Goal: Information Seeking & Learning: Learn about a topic

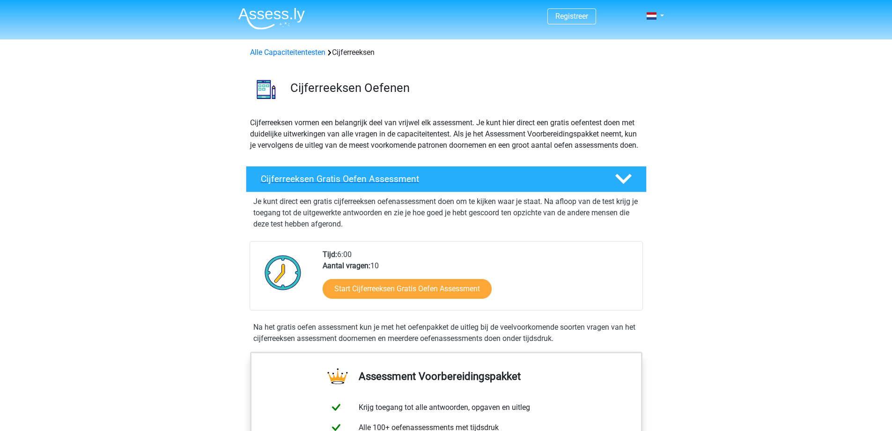
click at [433, 184] on h4 "Cijferreeksen Gratis Oefen Assessment" at bounding box center [430, 178] width 339 height 11
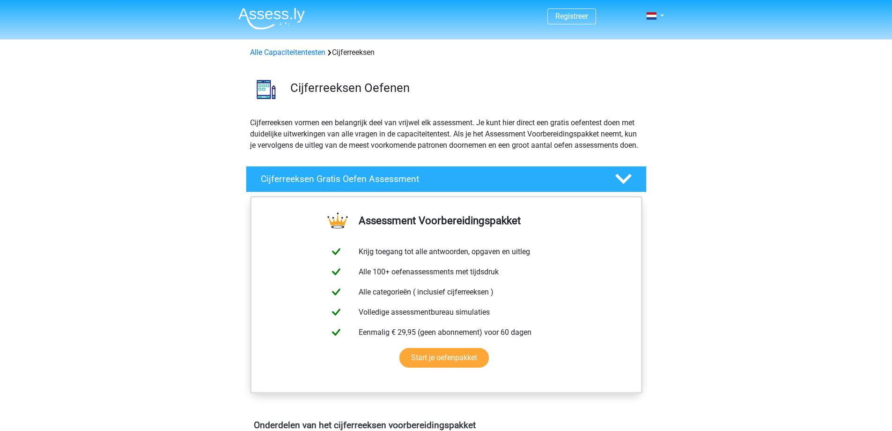
click at [566, 184] on h4 "Cijferreeksen Gratis Oefen Assessment" at bounding box center [430, 178] width 339 height 11
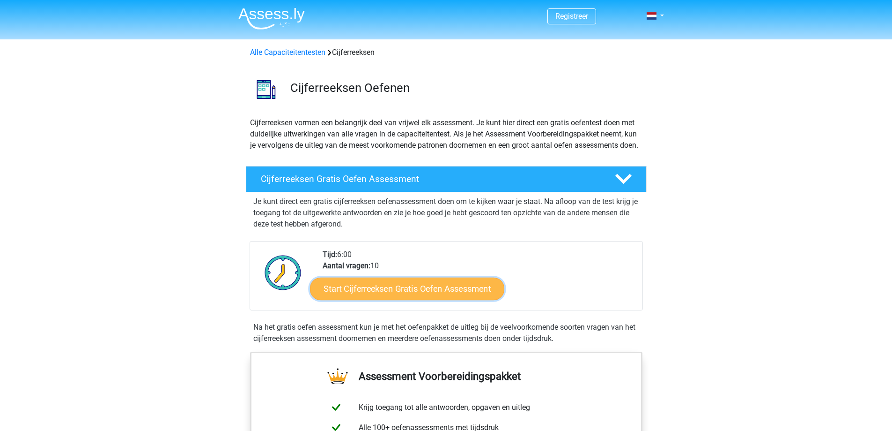
click at [441, 298] on link "Start Cijferreeksen Gratis Oefen Assessment" at bounding box center [407, 288] width 194 height 22
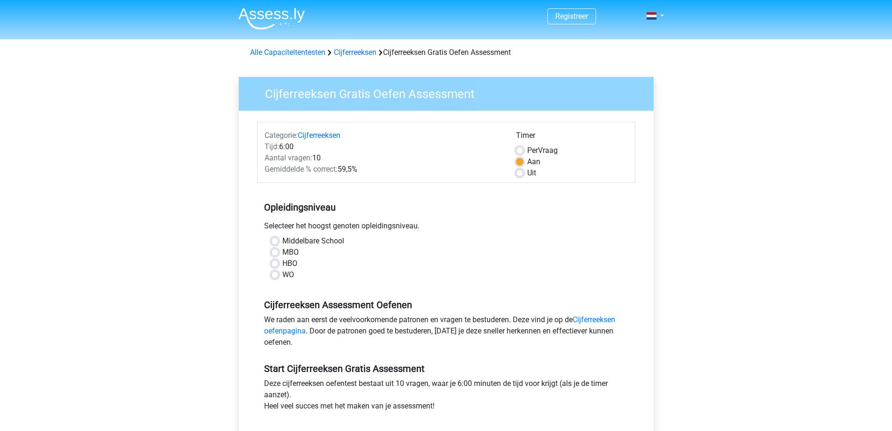
click at [283, 263] on label "HBO" at bounding box center [290, 263] width 15 height 11
click at [275, 263] on input "HBO" at bounding box center [274, 262] width 7 height 9
radio input "true"
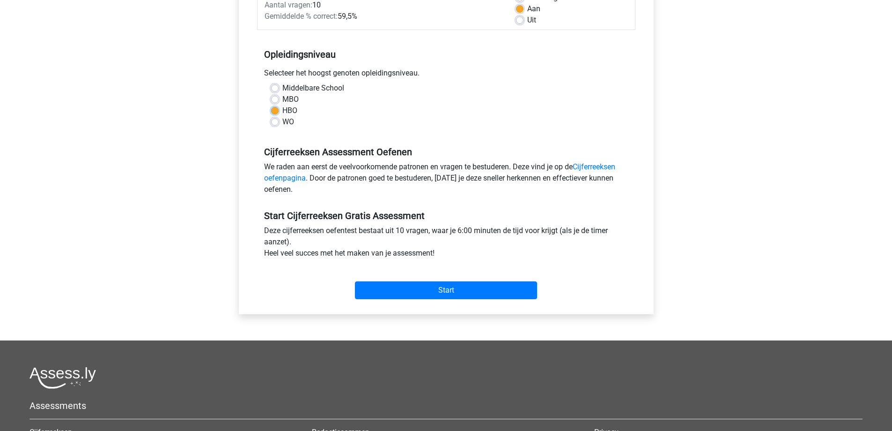
scroll to position [94, 0]
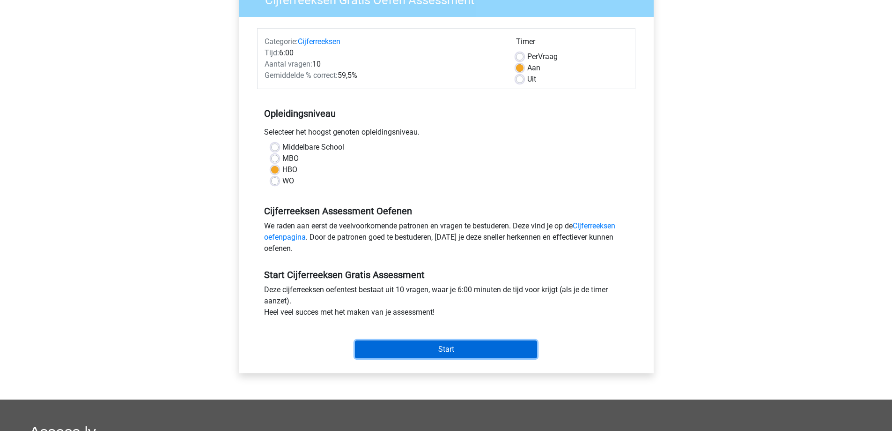
click at [443, 345] on input "Start" at bounding box center [446, 349] width 182 height 18
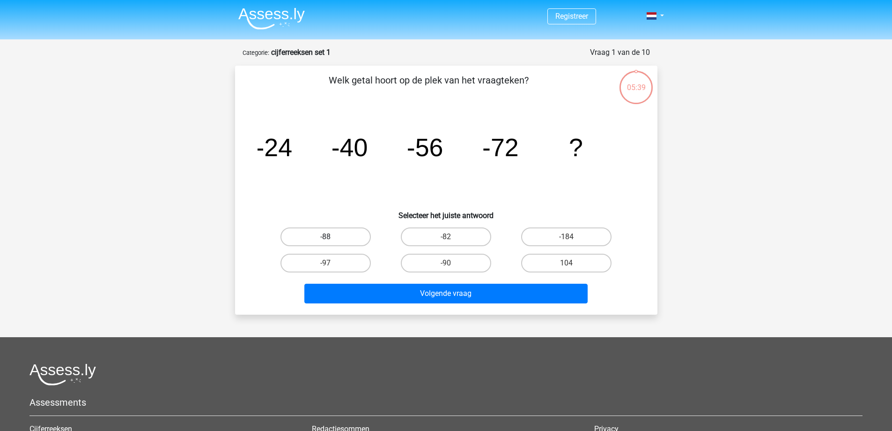
click at [332, 234] on label "-88" at bounding box center [326, 236] width 90 height 19
click at [332, 237] on input "-88" at bounding box center [329, 240] width 6 height 6
radio input "true"
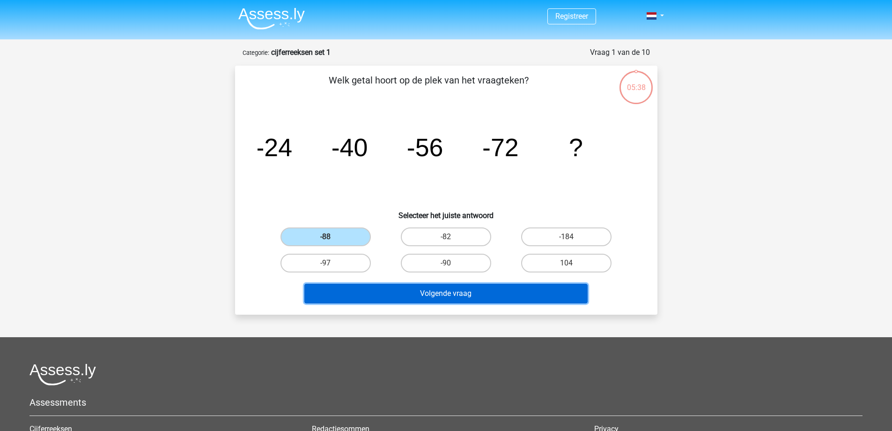
click at [446, 294] on button "Volgende vraag" at bounding box center [446, 293] width 283 height 20
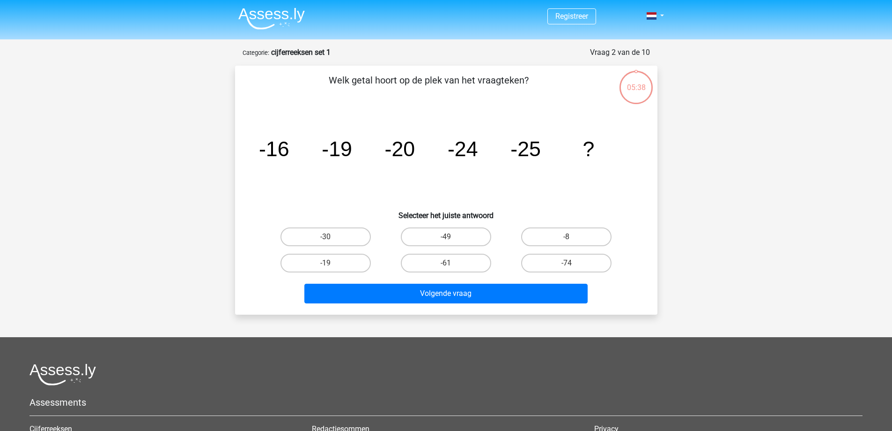
scroll to position [47, 0]
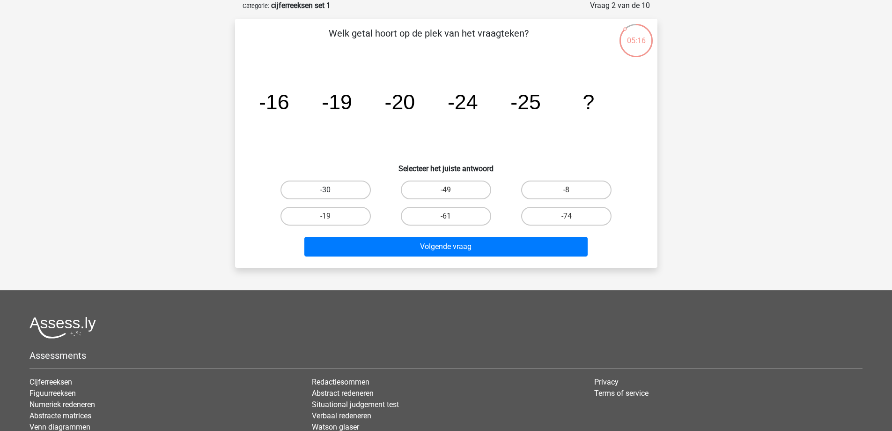
click at [346, 185] on label "-30" at bounding box center [326, 189] width 90 height 19
click at [332, 190] on input "-30" at bounding box center [329, 193] width 6 height 6
radio input "true"
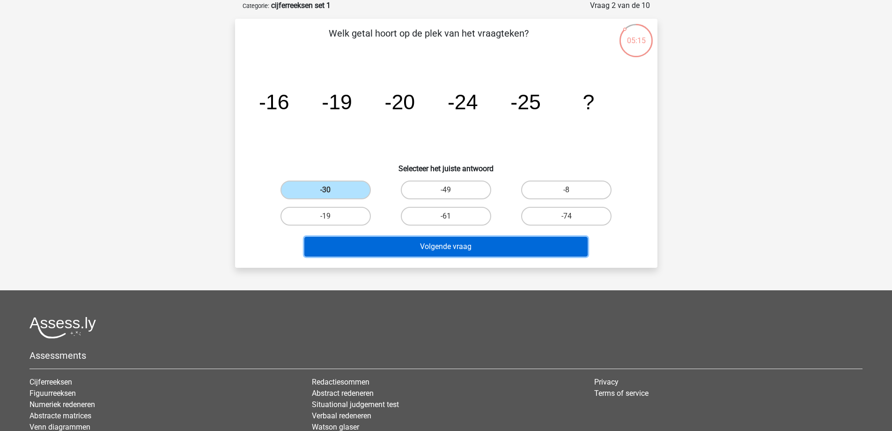
click at [442, 244] on button "Volgende vraag" at bounding box center [446, 247] width 283 height 20
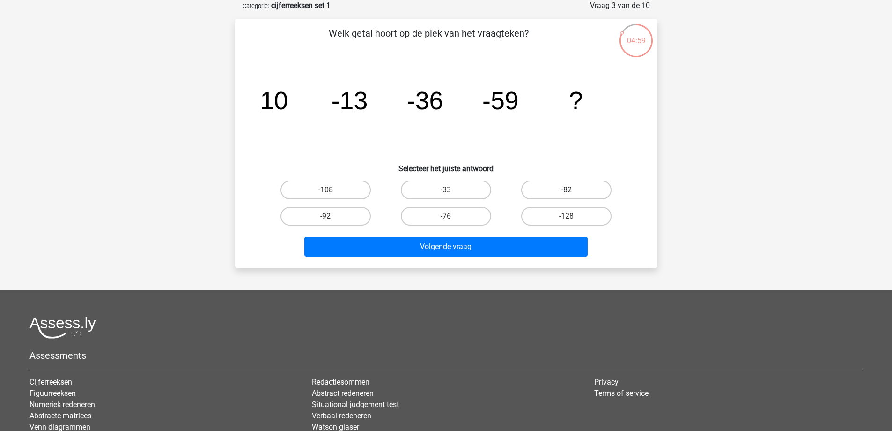
click at [567, 185] on label "-82" at bounding box center [566, 189] width 90 height 19
click at [567, 190] on input "-82" at bounding box center [570, 193] width 6 height 6
radio input "true"
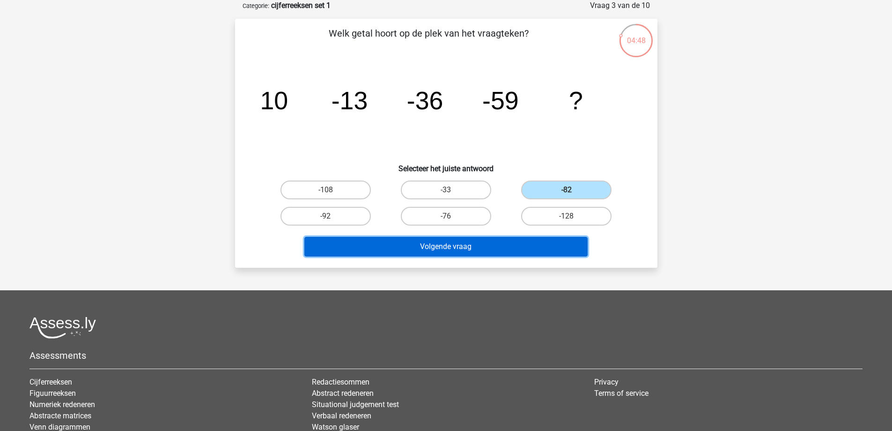
click at [468, 247] on button "Volgende vraag" at bounding box center [446, 247] width 283 height 20
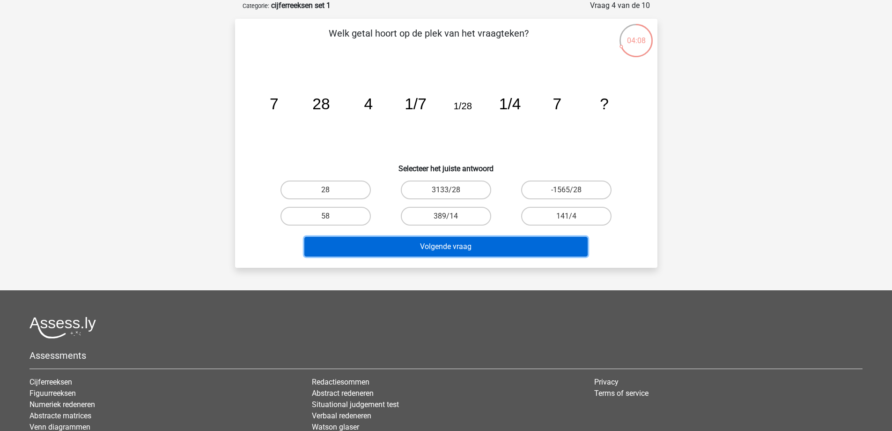
click at [468, 246] on button "Volgende vraag" at bounding box center [446, 247] width 283 height 20
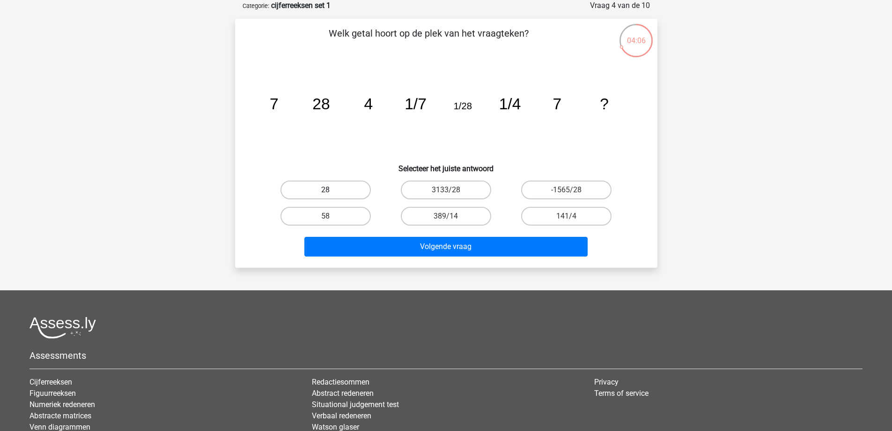
click at [333, 185] on label "28" at bounding box center [326, 189] width 90 height 19
click at [332, 190] on input "28" at bounding box center [329, 193] width 6 height 6
radio input "true"
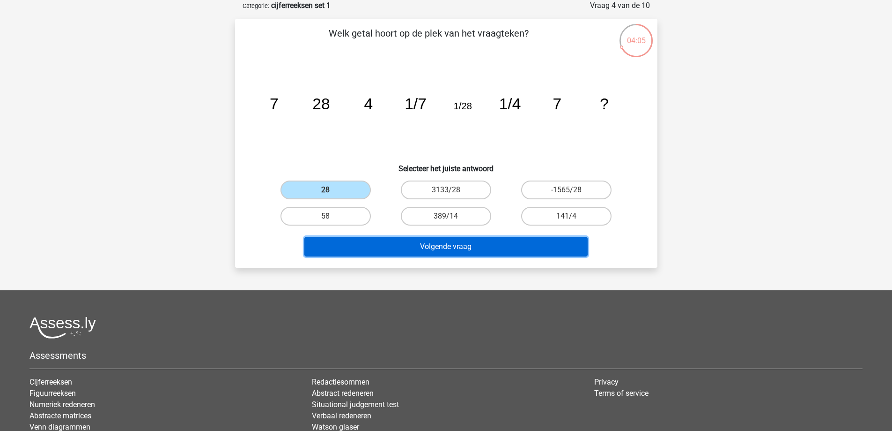
click at [457, 250] on button "Volgende vraag" at bounding box center [446, 247] width 283 height 20
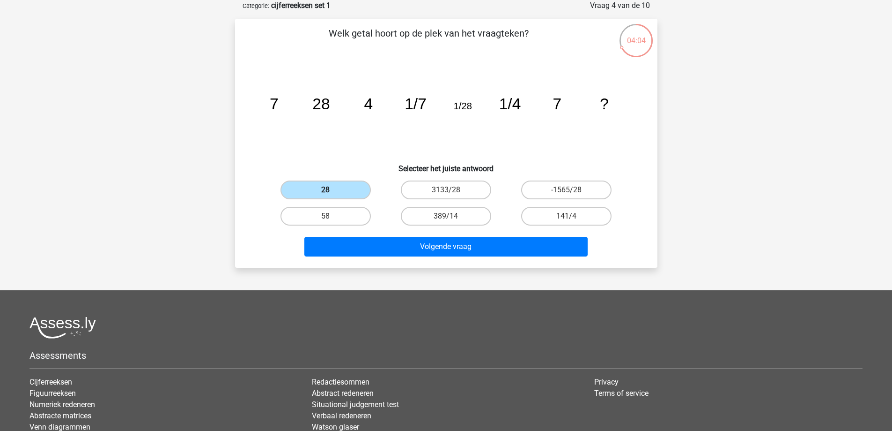
click at [322, 186] on label "28" at bounding box center [326, 189] width 90 height 19
click at [326, 190] on input "28" at bounding box center [329, 193] width 6 height 6
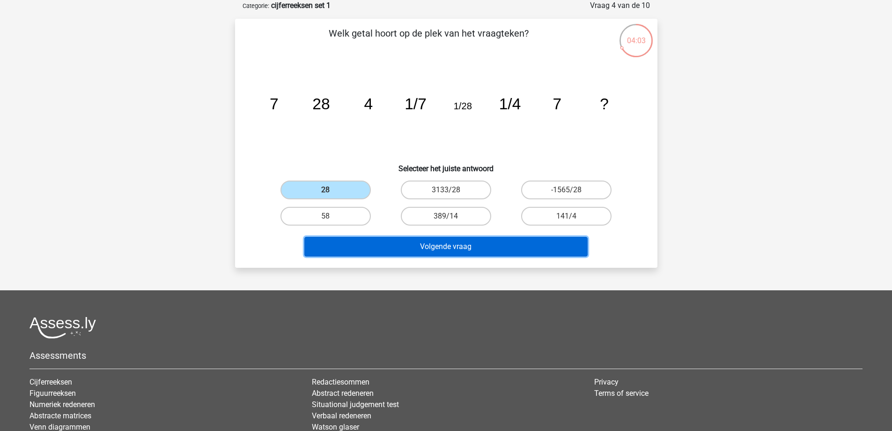
click at [409, 239] on button "Volgende vraag" at bounding box center [446, 247] width 283 height 20
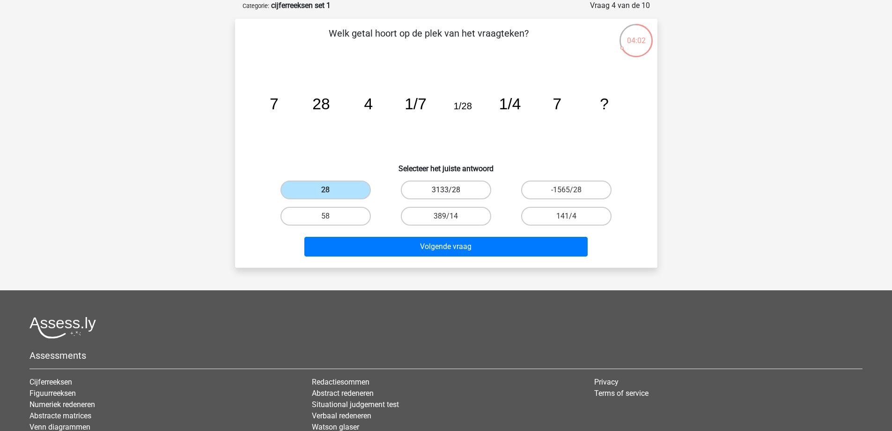
click at [444, 190] on label "3133/28" at bounding box center [446, 189] width 90 height 19
click at [446, 190] on input "3133/28" at bounding box center [449, 193] width 6 height 6
radio input "true"
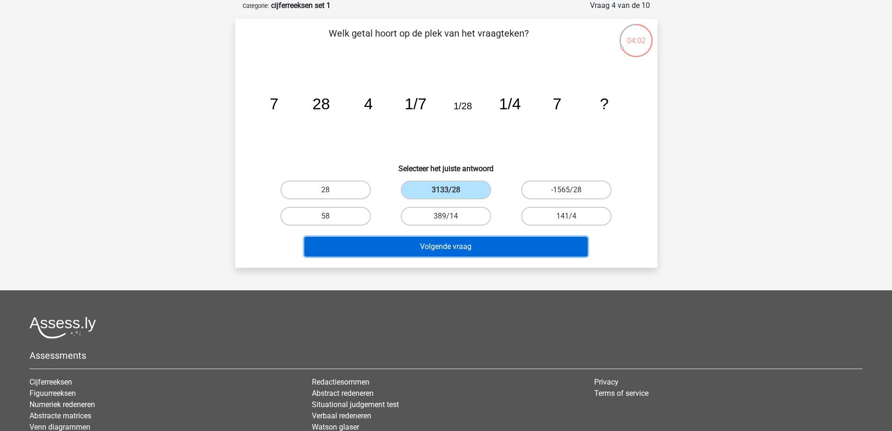
click at [451, 255] on button "Volgende vraag" at bounding box center [446, 247] width 283 height 20
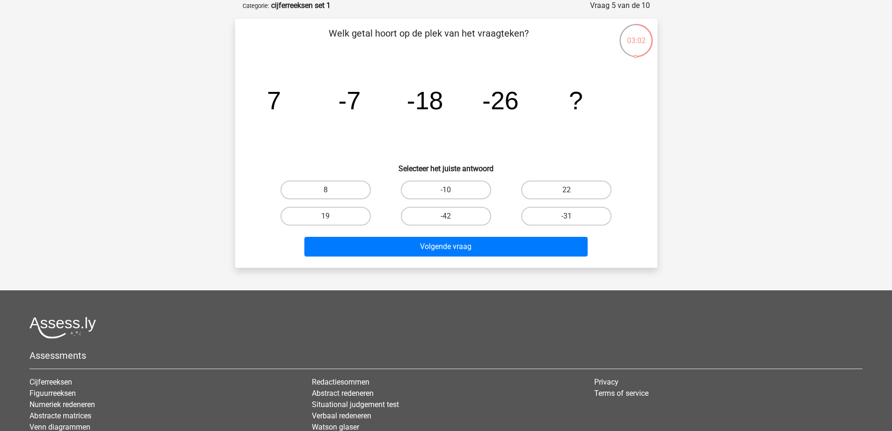
click at [570, 216] on input "-31" at bounding box center [570, 219] width 6 height 6
radio input "true"
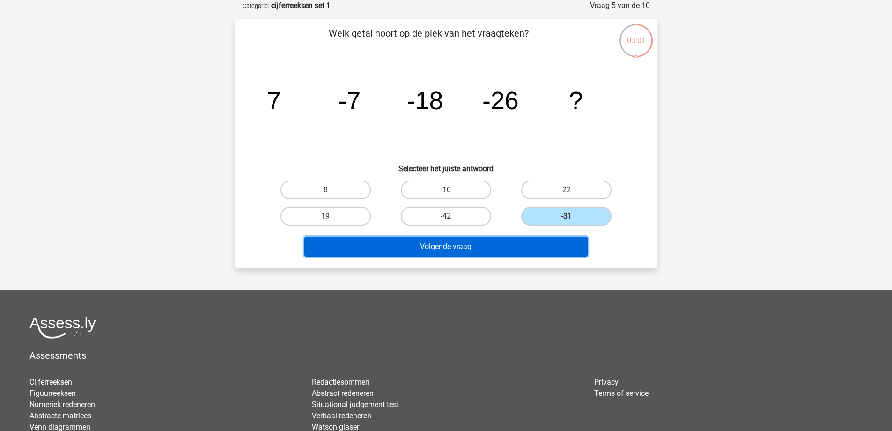
click at [460, 239] on button "Volgende vraag" at bounding box center [446, 247] width 283 height 20
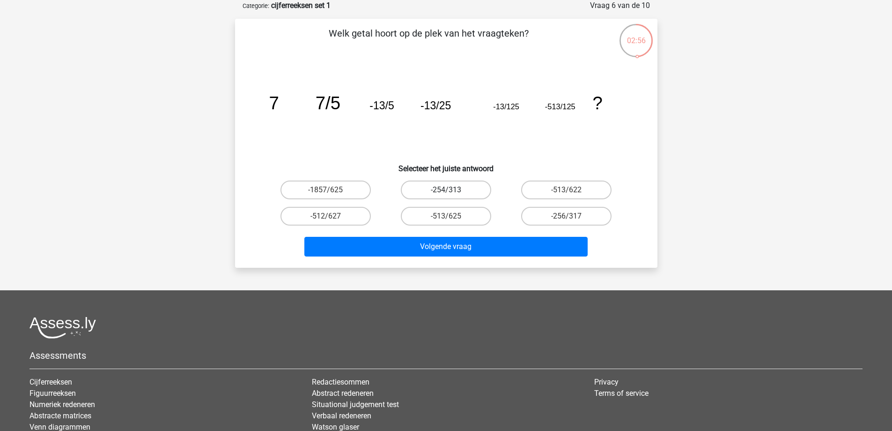
click at [442, 193] on label "-254/313" at bounding box center [446, 189] width 90 height 19
click at [446, 193] on input "-254/313" at bounding box center [449, 193] width 6 height 6
radio input "true"
click at [451, 268] on div "Registreer Nederlands English" at bounding box center [446, 245] width 892 height 584
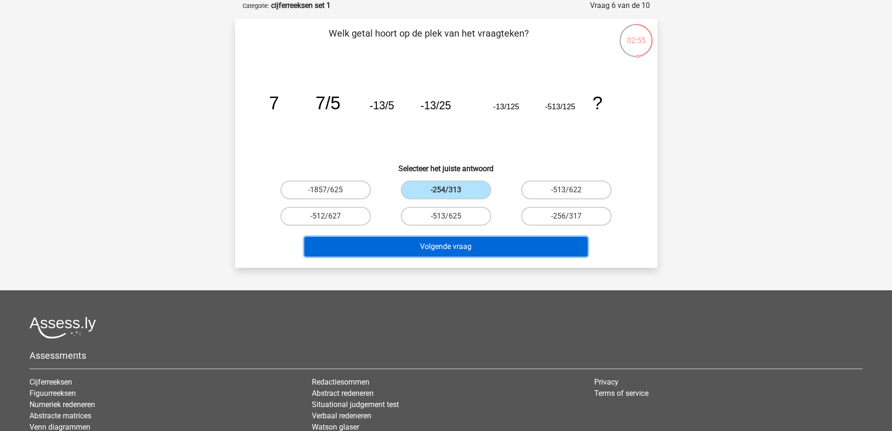
click at [452, 253] on button "Volgende vraag" at bounding box center [446, 247] width 283 height 20
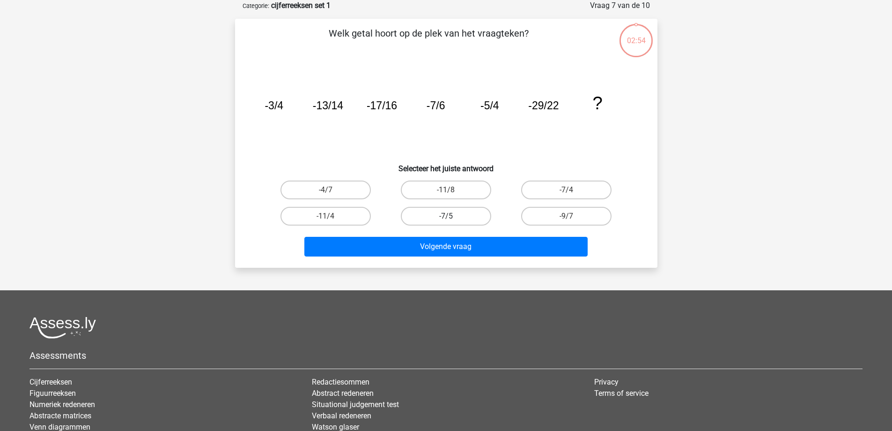
click at [461, 209] on label "-7/5" at bounding box center [446, 216] width 90 height 19
click at [452, 216] on input "-7/5" at bounding box center [449, 219] width 6 height 6
radio input "true"
click at [461, 185] on label "-11/8" at bounding box center [446, 189] width 90 height 19
click at [452, 190] on input "-11/8" at bounding box center [449, 193] width 6 height 6
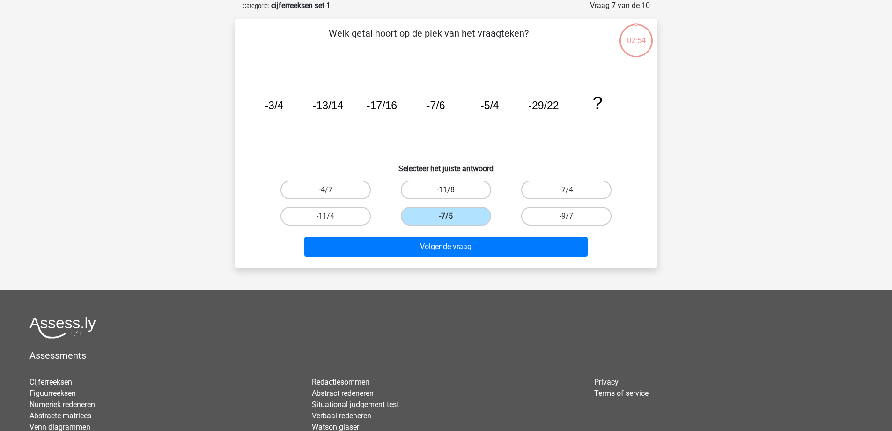
radio input "true"
click at [457, 258] on div "Volgende vraag" at bounding box center [447, 248] width 362 height 23
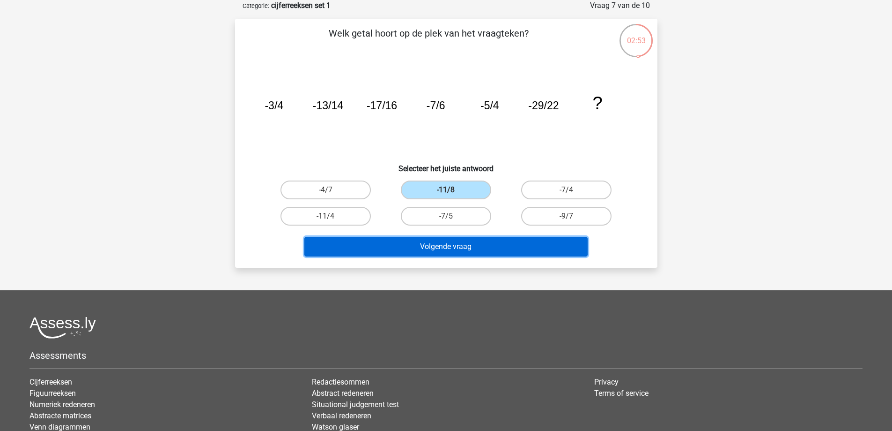
click at [453, 247] on button "Volgende vraag" at bounding box center [446, 247] width 283 height 20
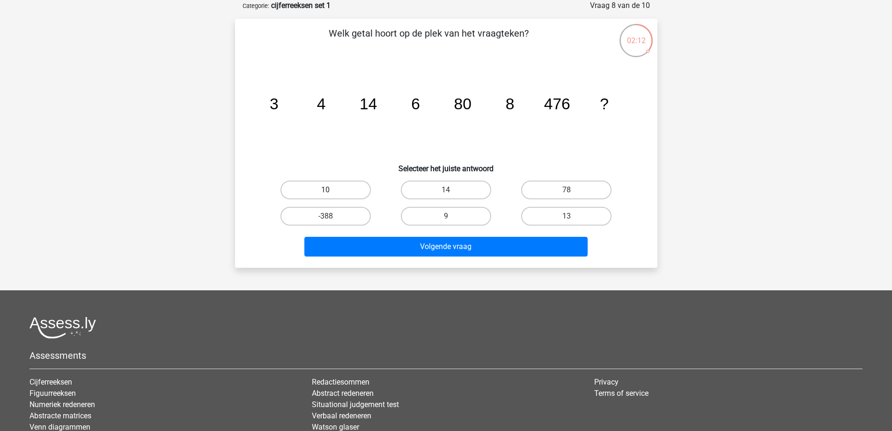
click at [331, 185] on label "10" at bounding box center [326, 189] width 90 height 19
click at [331, 190] on input "10" at bounding box center [329, 193] width 6 height 6
radio input "true"
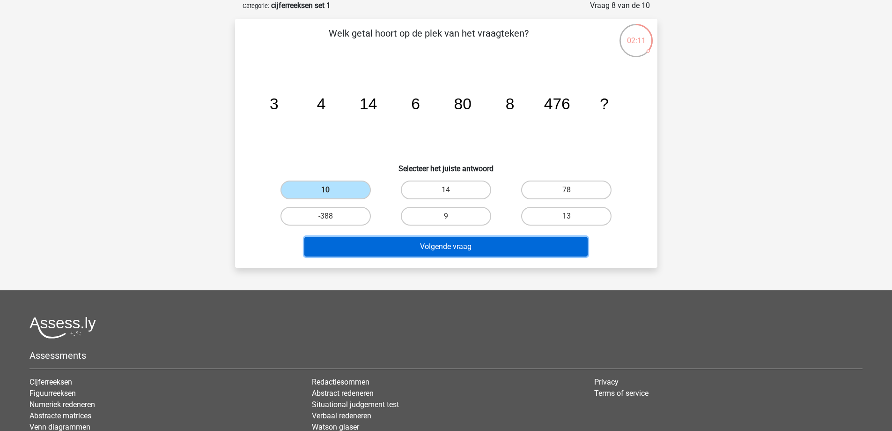
click at [473, 243] on button "Volgende vraag" at bounding box center [446, 247] width 283 height 20
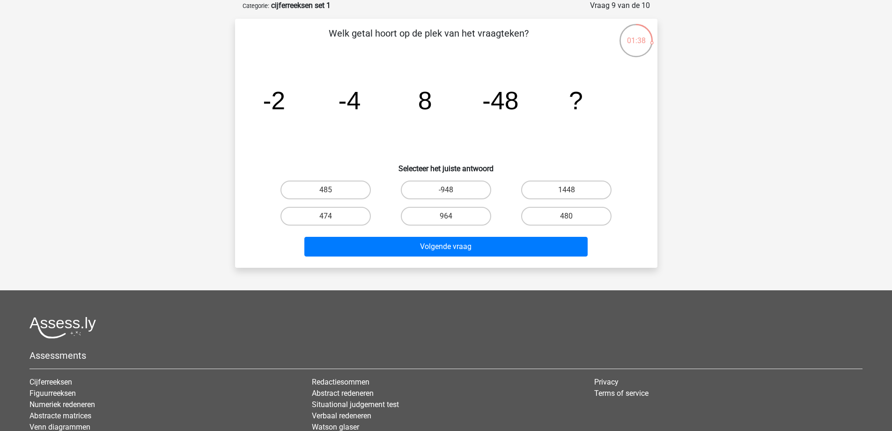
click at [328, 221] on input "474" at bounding box center [329, 219] width 6 height 6
radio input "true"
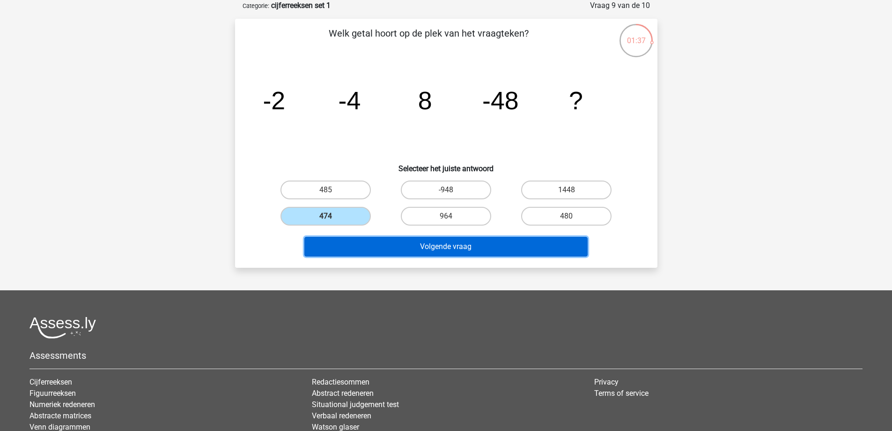
click at [391, 240] on button "Volgende vraag" at bounding box center [446, 247] width 283 height 20
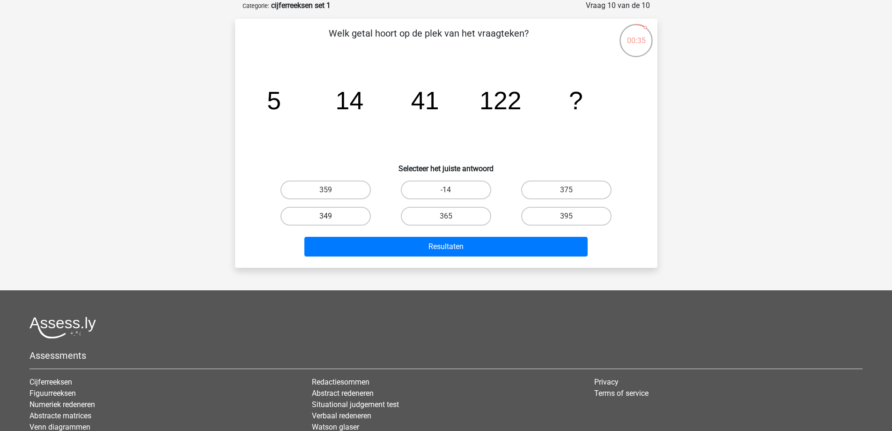
click at [322, 217] on label "349" at bounding box center [326, 216] width 90 height 19
click at [326, 217] on input "349" at bounding box center [329, 219] width 6 height 6
radio input "true"
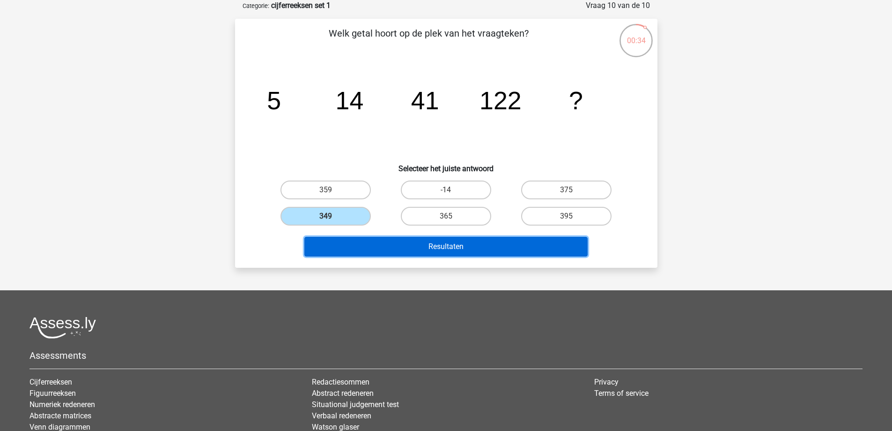
drag, startPoint x: 382, startPoint y: 240, endPoint x: 389, endPoint y: 246, distance: 9.6
click at [389, 245] on button "Resultaten" at bounding box center [446, 247] width 283 height 20
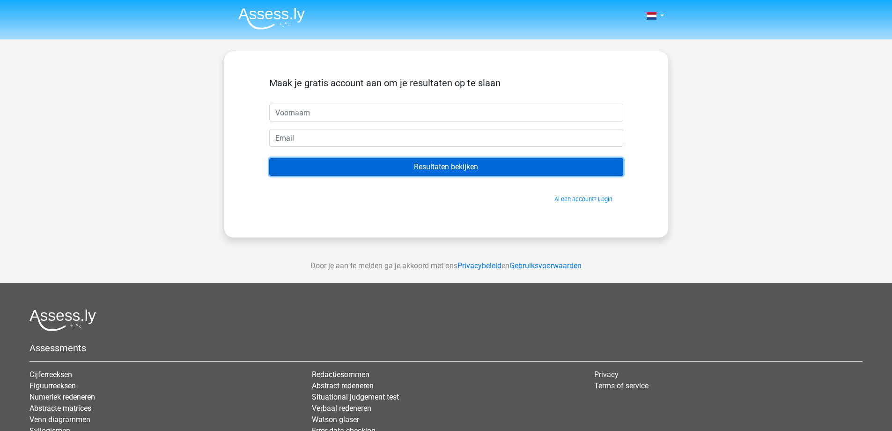
click at [439, 169] on input "Resultaten bekijken" at bounding box center [446, 167] width 354 height 18
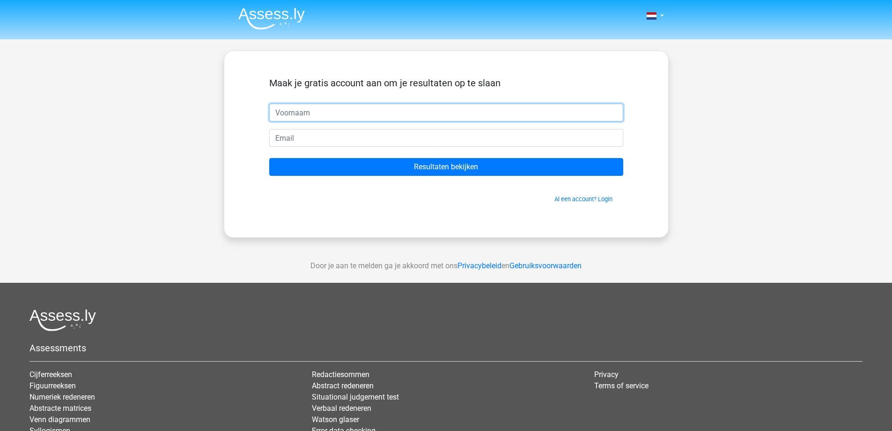
click at [340, 112] on input "text" at bounding box center [446, 113] width 354 height 18
type input "jahoorja"
drag, startPoint x: 360, startPoint y: 134, endPoint x: 364, endPoint y: 134, distance: 4.8
click at [360, 134] on input "email" at bounding box center [446, 138] width 354 height 18
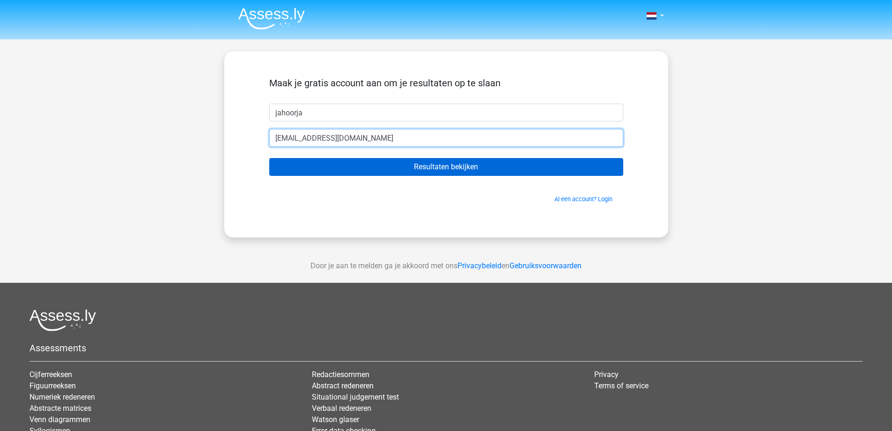
type input "[EMAIL_ADDRESS][DOMAIN_NAME]"
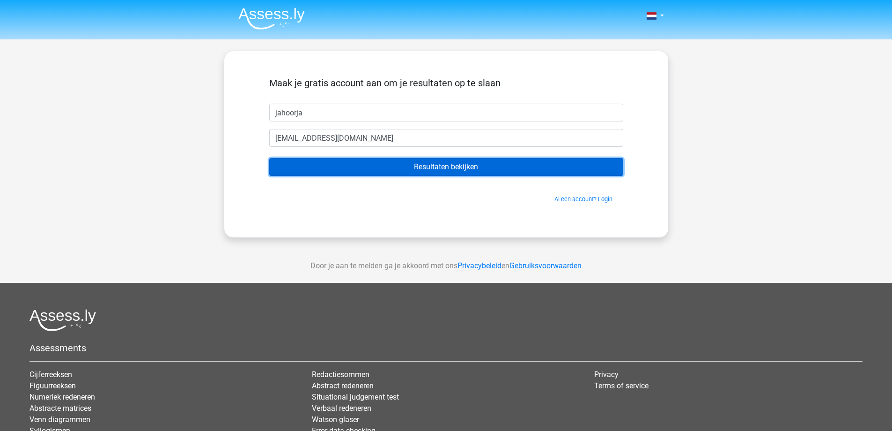
click at [430, 161] on input "Resultaten bekijken" at bounding box center [446, 167] width 354 height 18
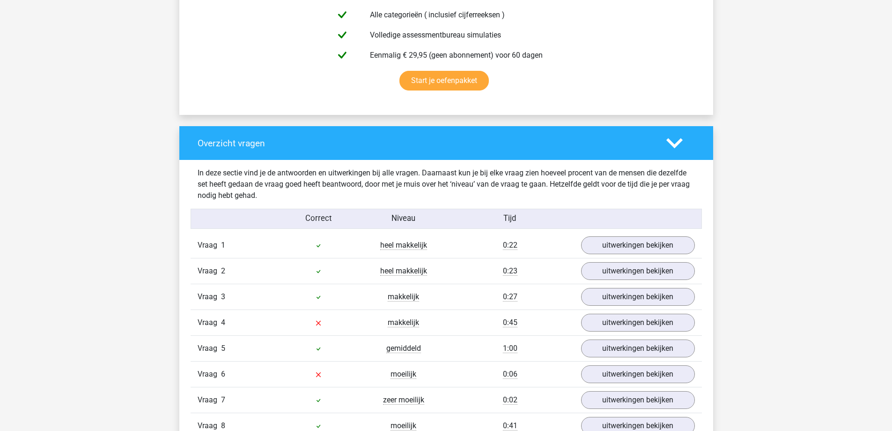
scroll to position [703, 0]
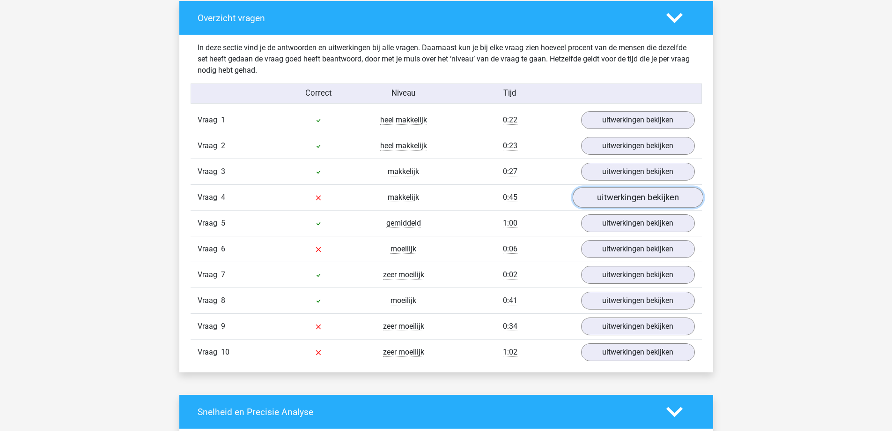
click at [671, 200] on link "uitwerkingen bekijken" at bounding box center [638, 197] width 131 height 21
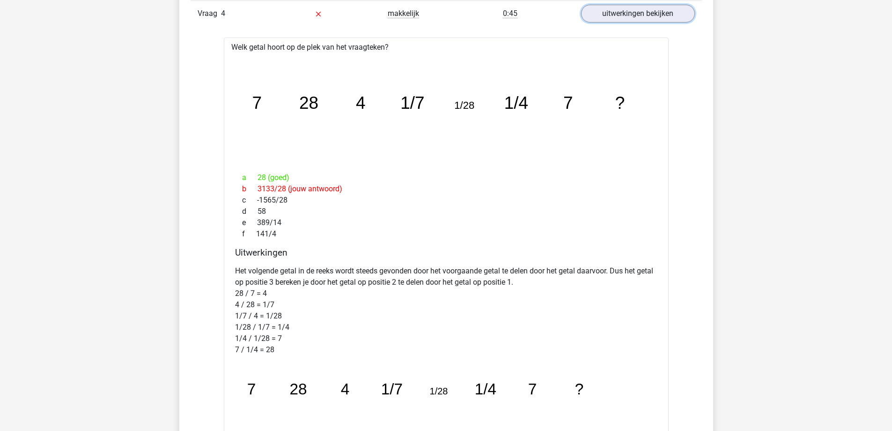
scroll to position [937, 0]
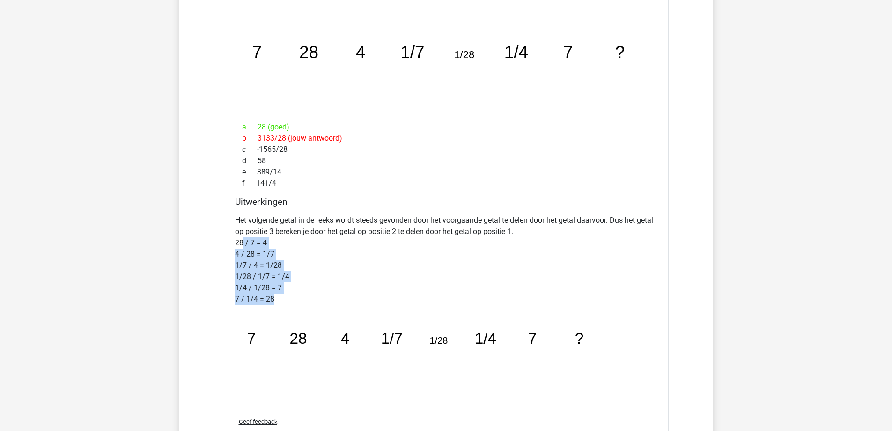
drag, startPoint x: 257, startPoint y: 256, endPoint x: 280, endPoint y: 300, distance: 49.0
click at [280, 300] on p "Het volgende getal in de reeks wordt steeds gevonden door het voorgaande getal …" at bounding box center [446, 260] width 423 height 90
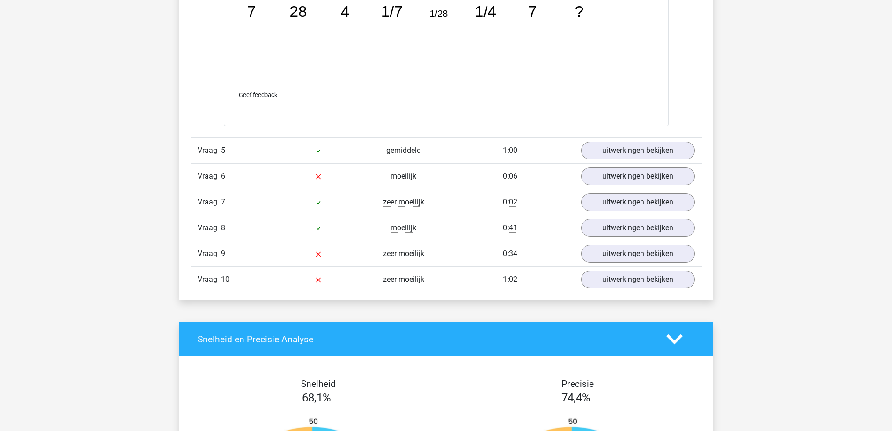
scroll to position [1265, 0]
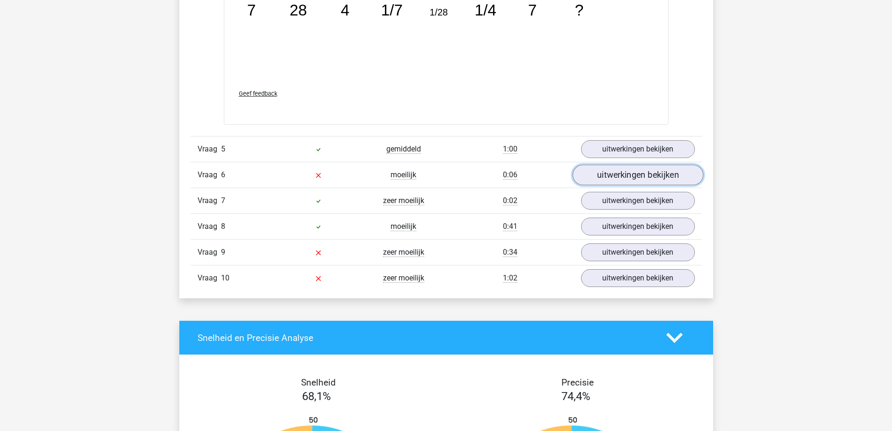
click at [618, 181] on link "uitwerkingen bekijken" at bounding box center [638, 174] width 131 height 21
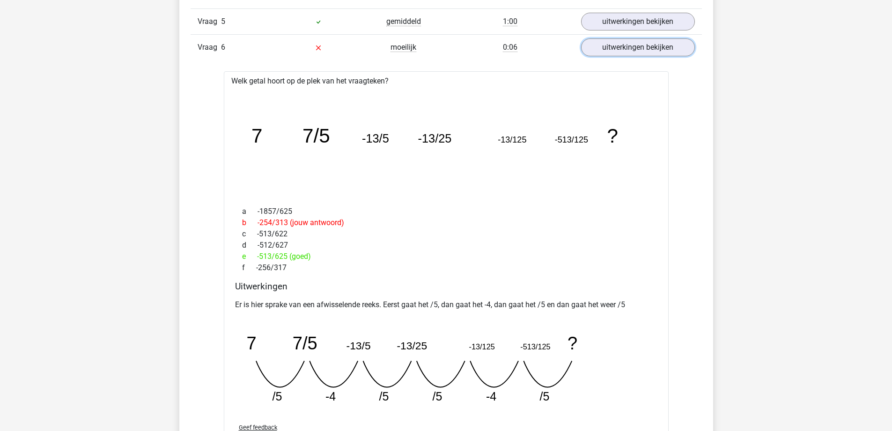
scroll to position [1406, 0]
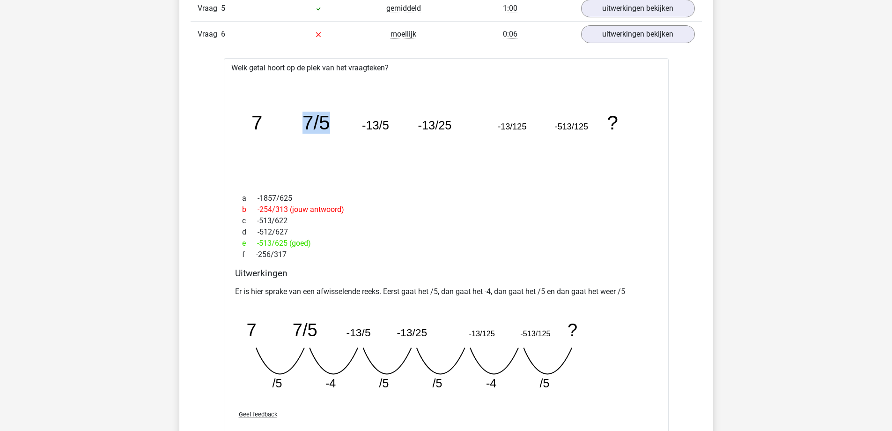
drag, startPoint x: 302, startPoint y: 119, endPoint x: 344, endPoint y: 122, distance: 41.8
click at [344, 122] on icon "image/svg+xml 7 7/5 -13/5 -13/25 -13/125 -513/125 ?" at bounding box center [446, 129] width 415 height 104
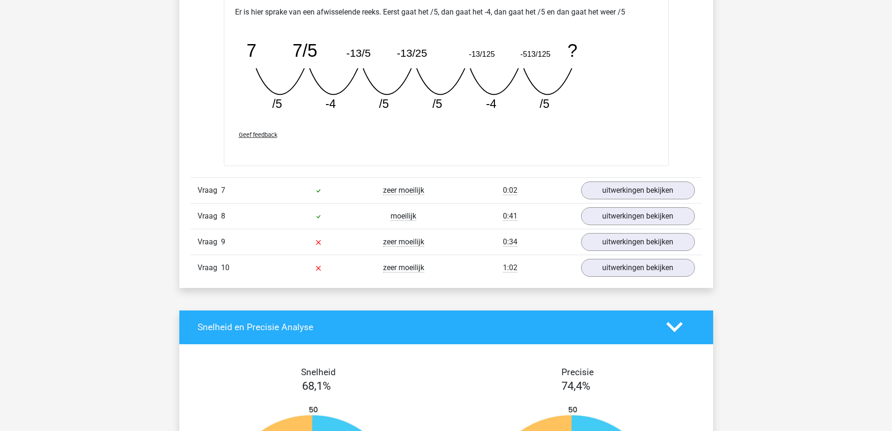
scroll to position [1687, 0]
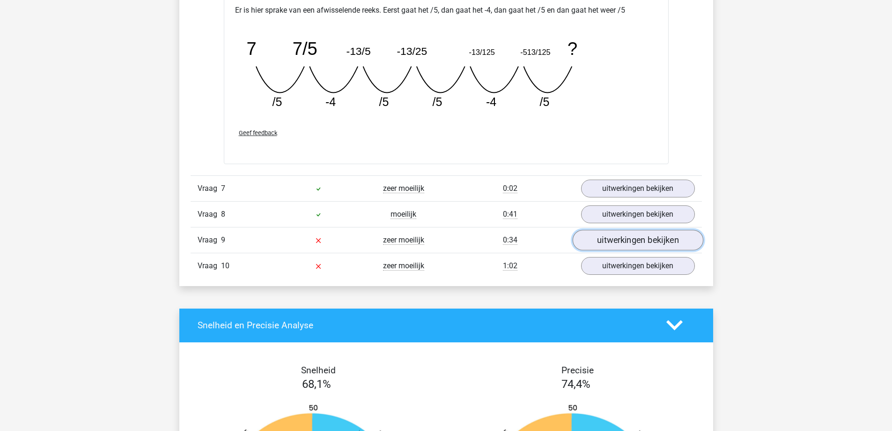
click at [666, 243] on link "uitwerkingen bekijken" at bounding box center [638, 240] width 131 height 21
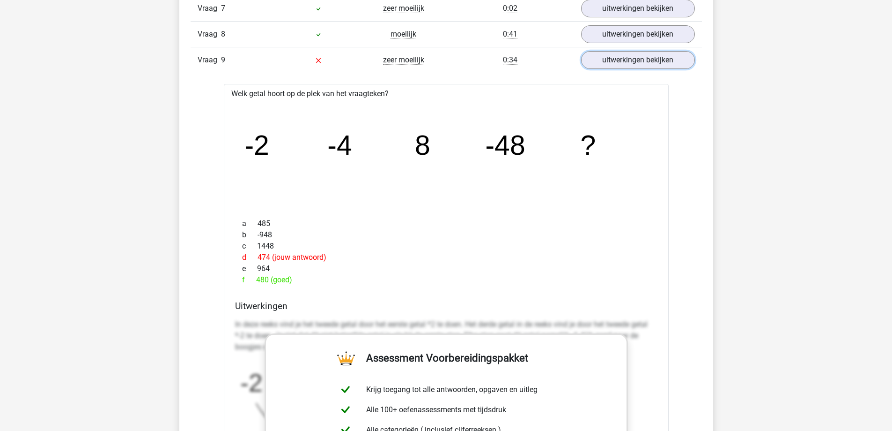
scroll to position [1733, 0]
